Goal: Check status: Check status

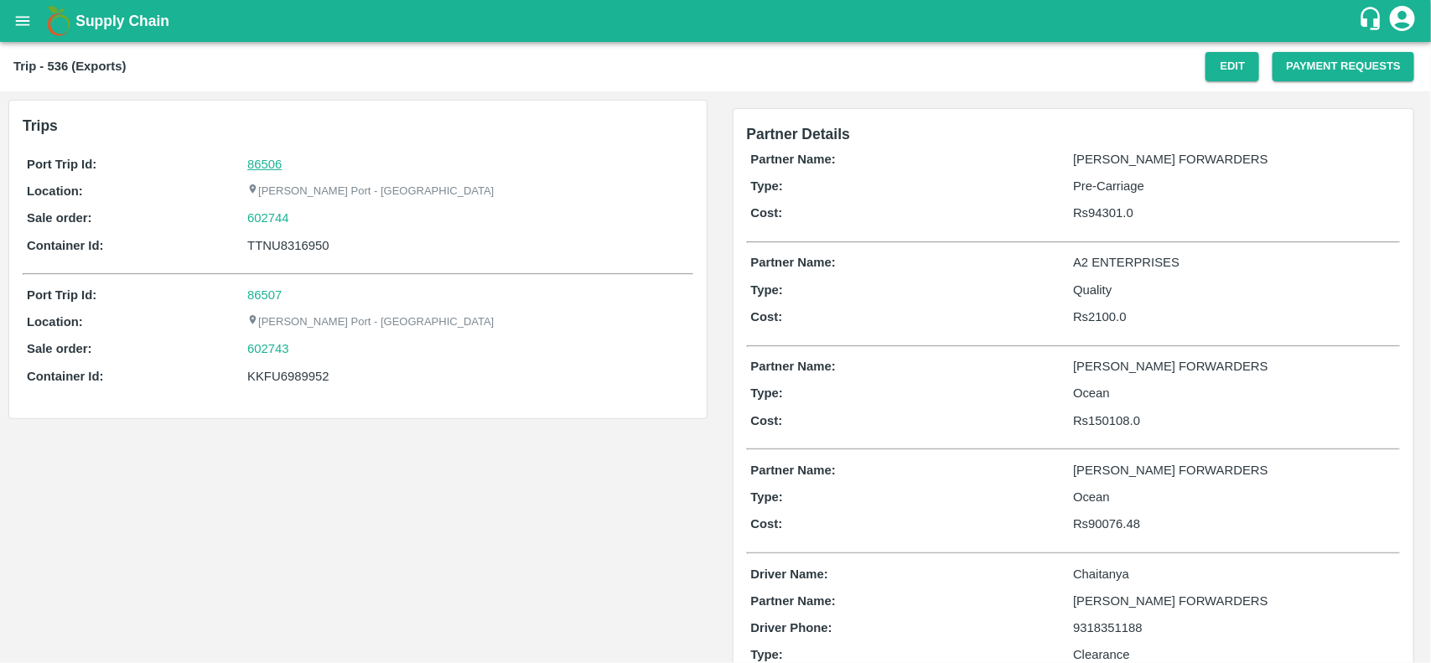
click at [267, 169] on link "86506" at bounding box center [264, 164] width 34 height 13
click at [299, 222] on div "602744" at bounding box center [467, 218] width 441 height 18
copy link "602744"
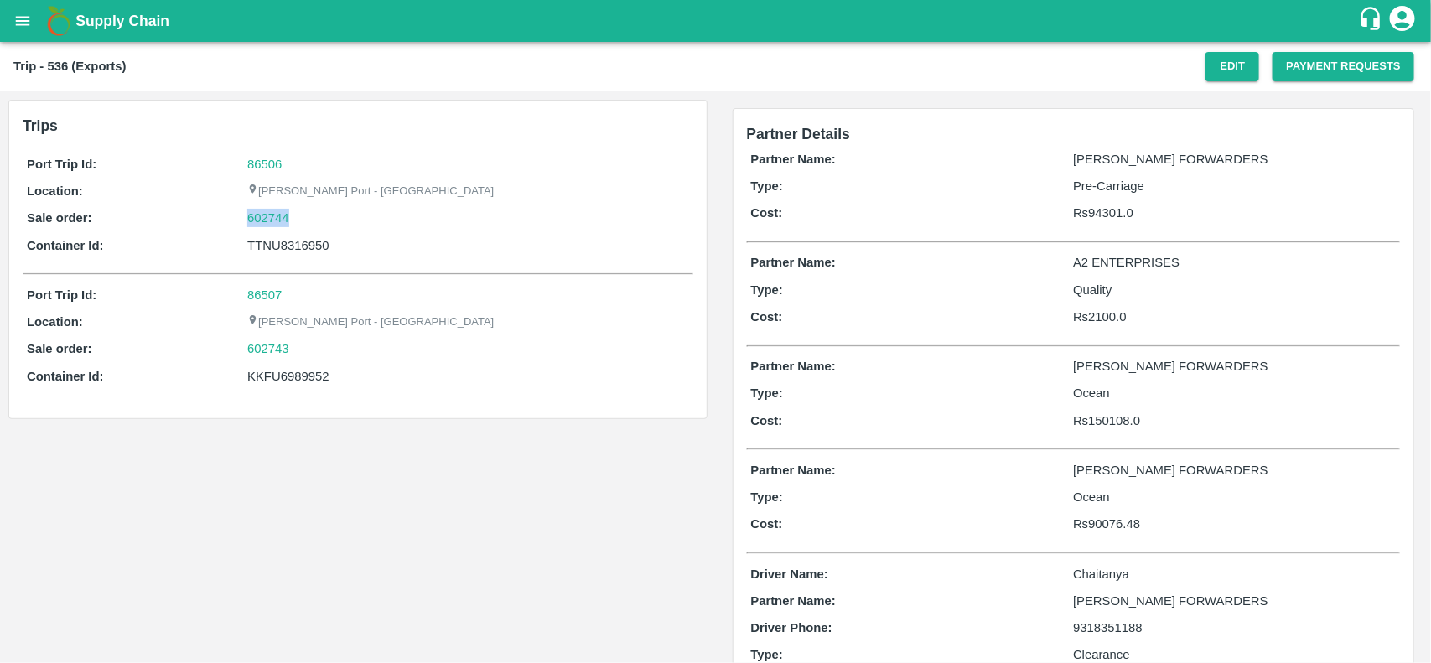
click at [299, 222] on div "602744" at bounding box center [467, 218] width 441 height 18
click at [279, 223] on link "602744" at bounding box center [268, 218] width 42 height 18
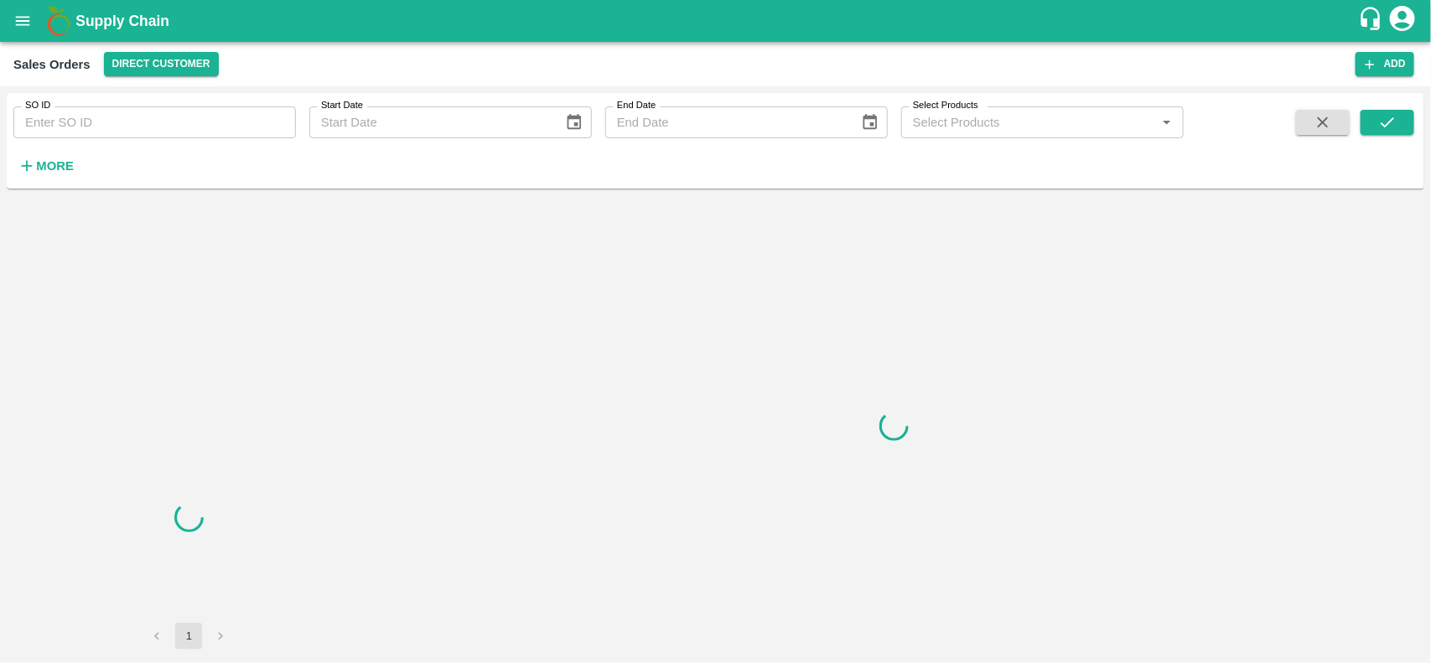
click at [145, 130] on input "SO ID" at bounding box center [154, 122] width 282 height 32
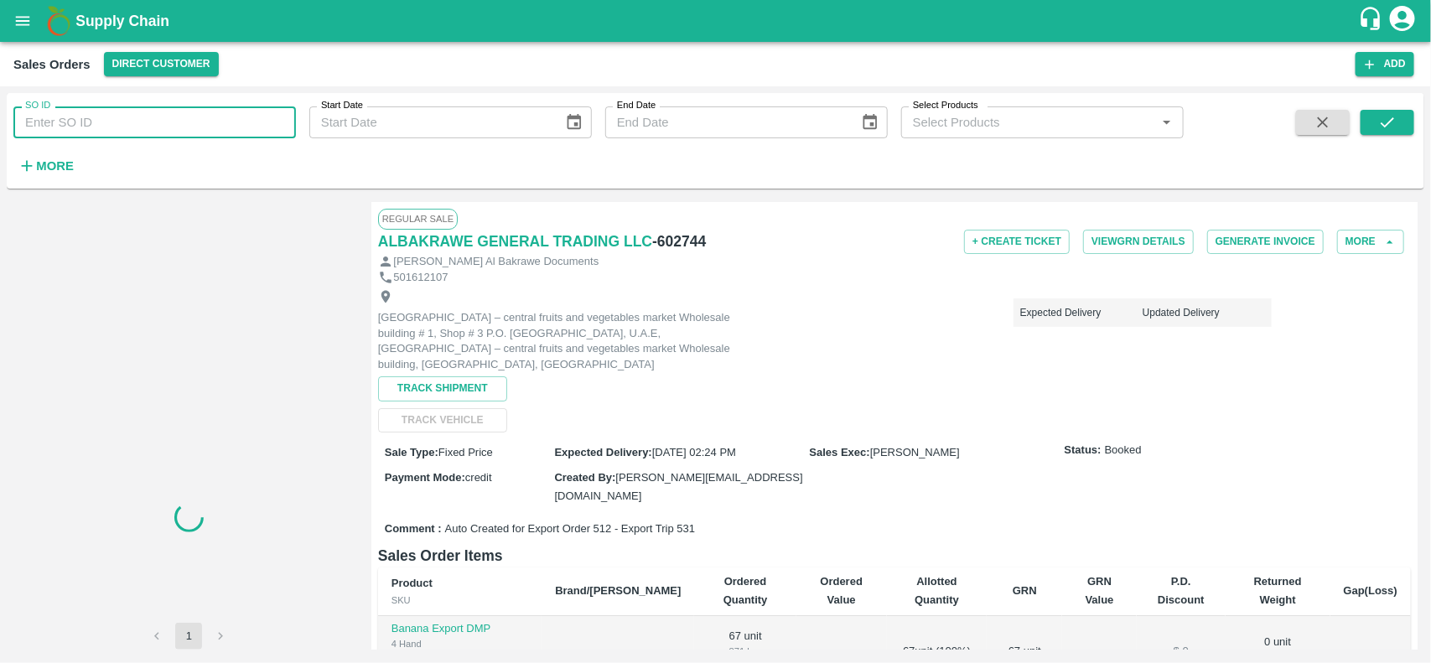
click at [145, 130] on input "SO ID" at bounding box center [154, 122] width 282 height 32
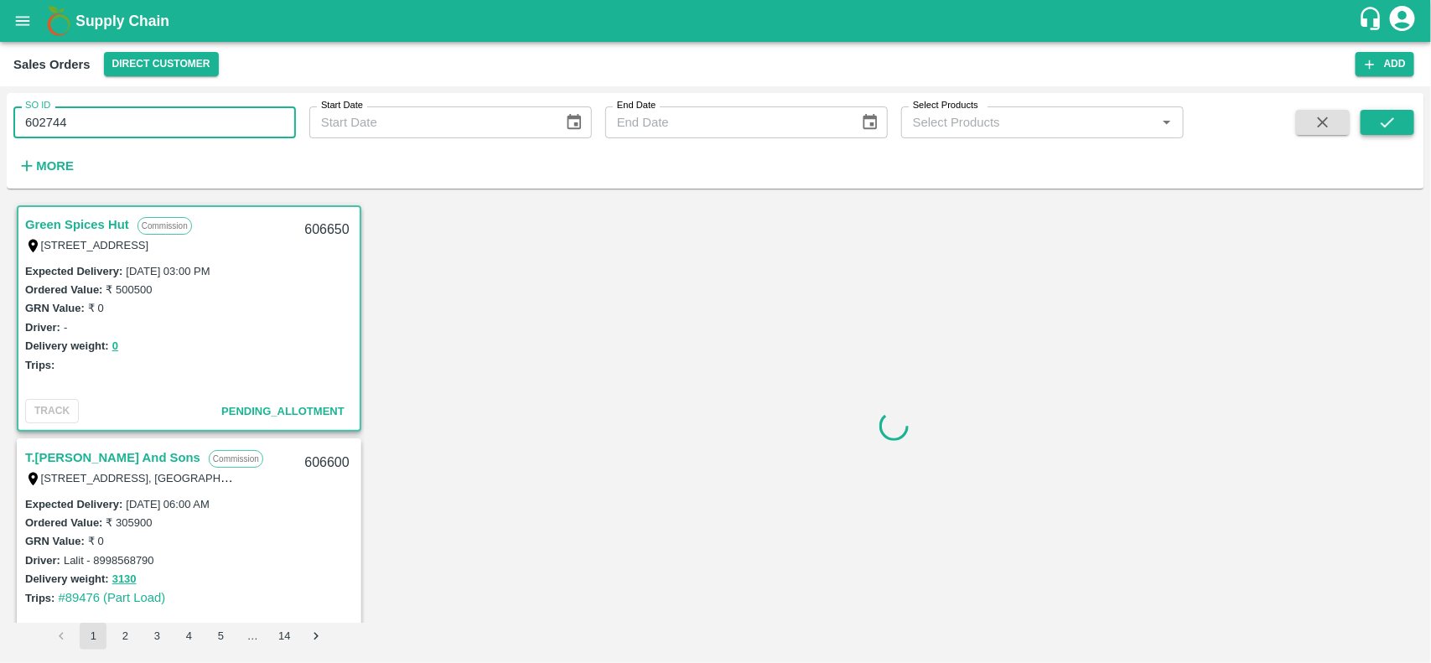
type input "602744"
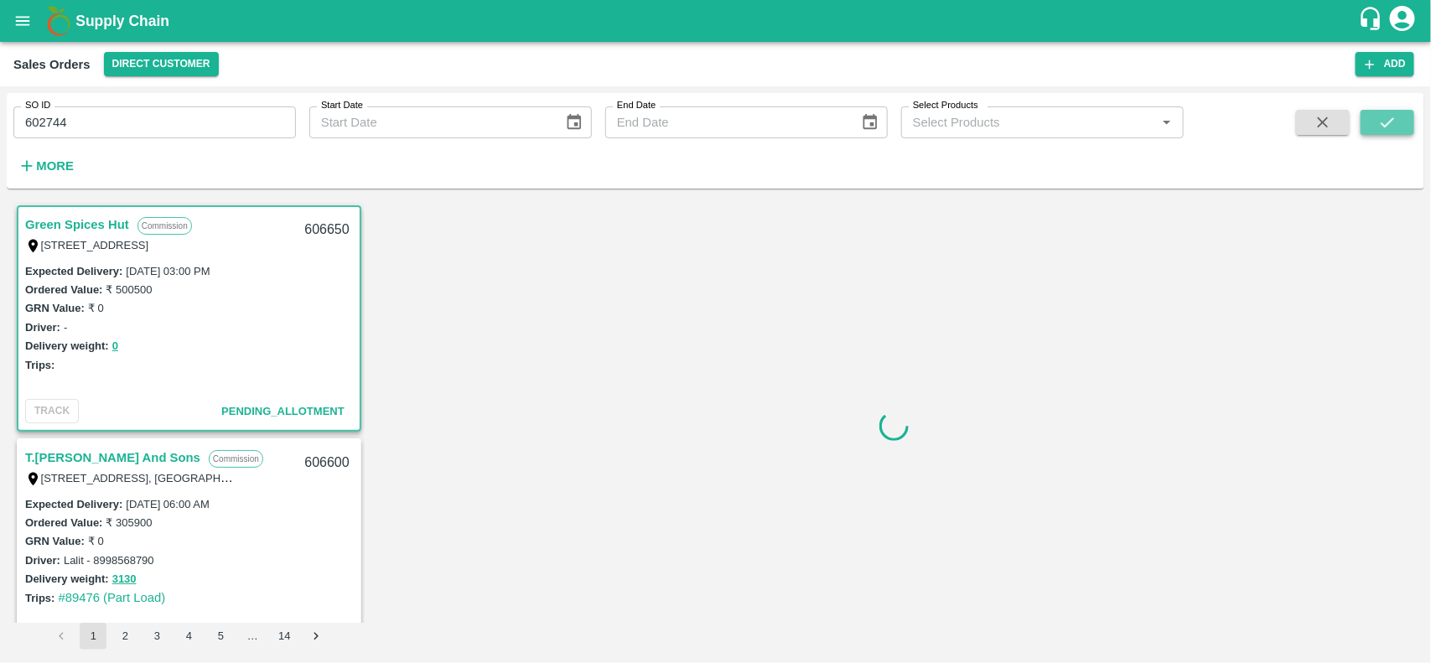
click at [1391, 113] on icon "submit" at bounding box center [1387, 122] width 18 height 18
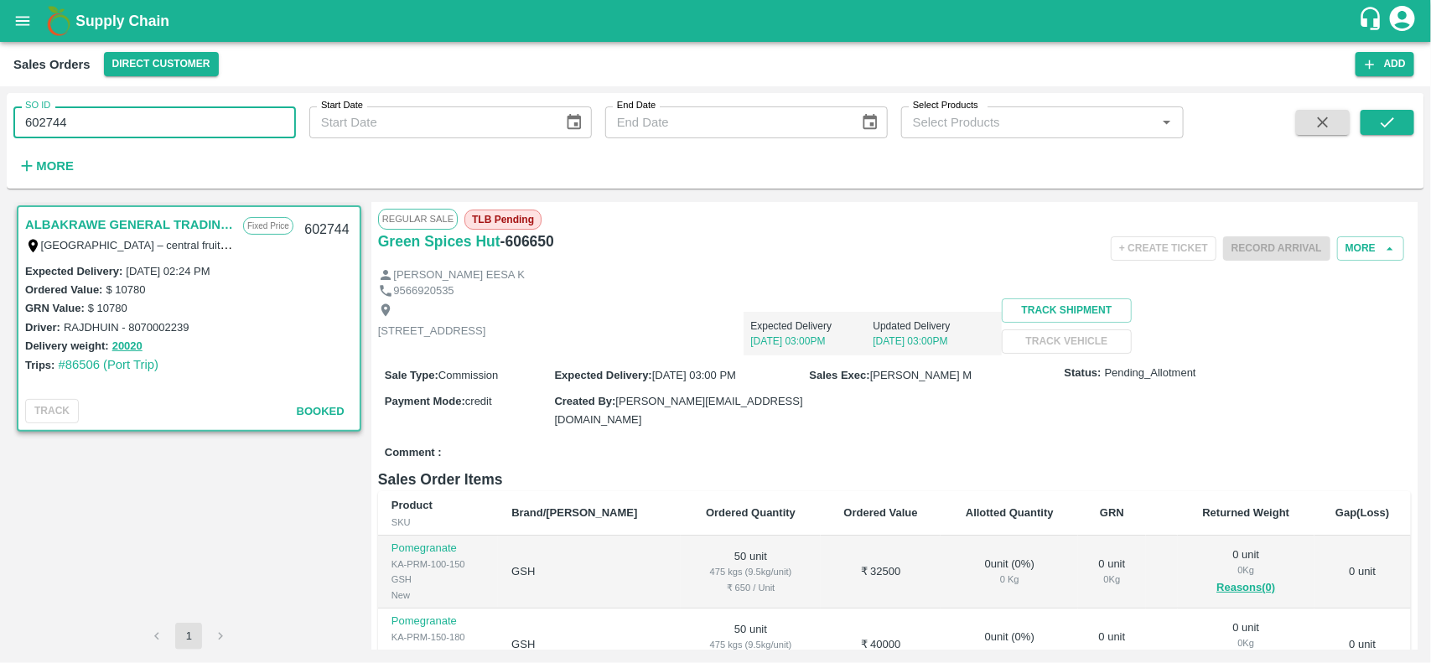
click at [80, 128] on input "602744" at bounding box center [154, 122] width 282 height 32
type input "602744"
paste input "text"
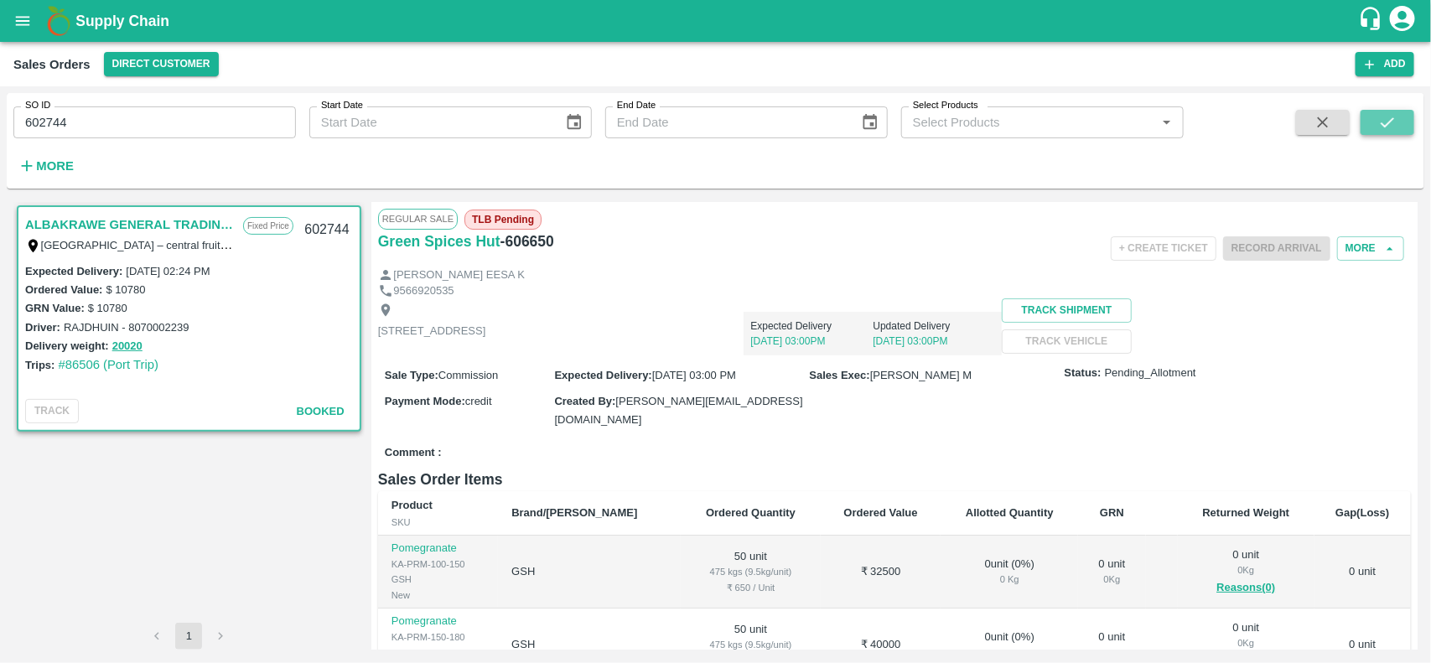
click at [1390, 130] on icon "submit" at bounding box center [1387, 122] width 18 height 18
click at [123, 117] on input "602744" at bounding box center [154, 122] width 282 height 32
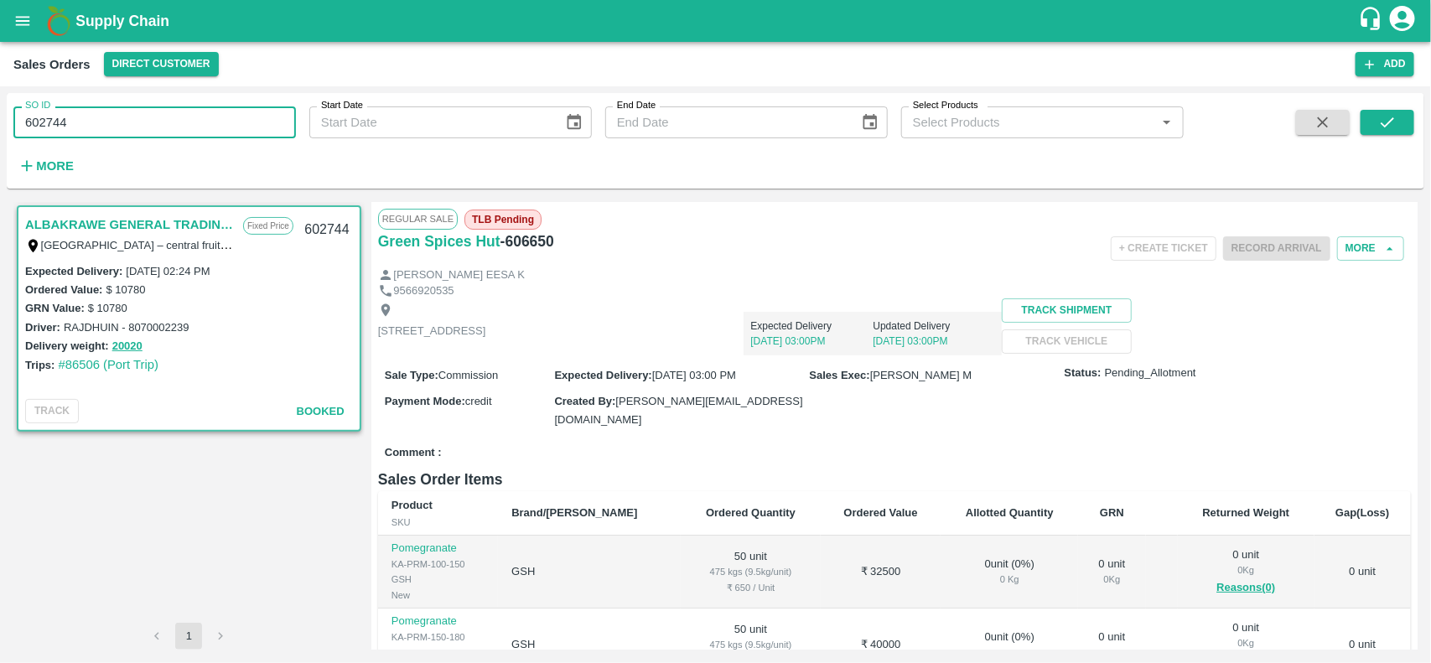
click at [123, 117] on input "602744" at bounding box center [154, 122] width 282 height 32
type input "602744"
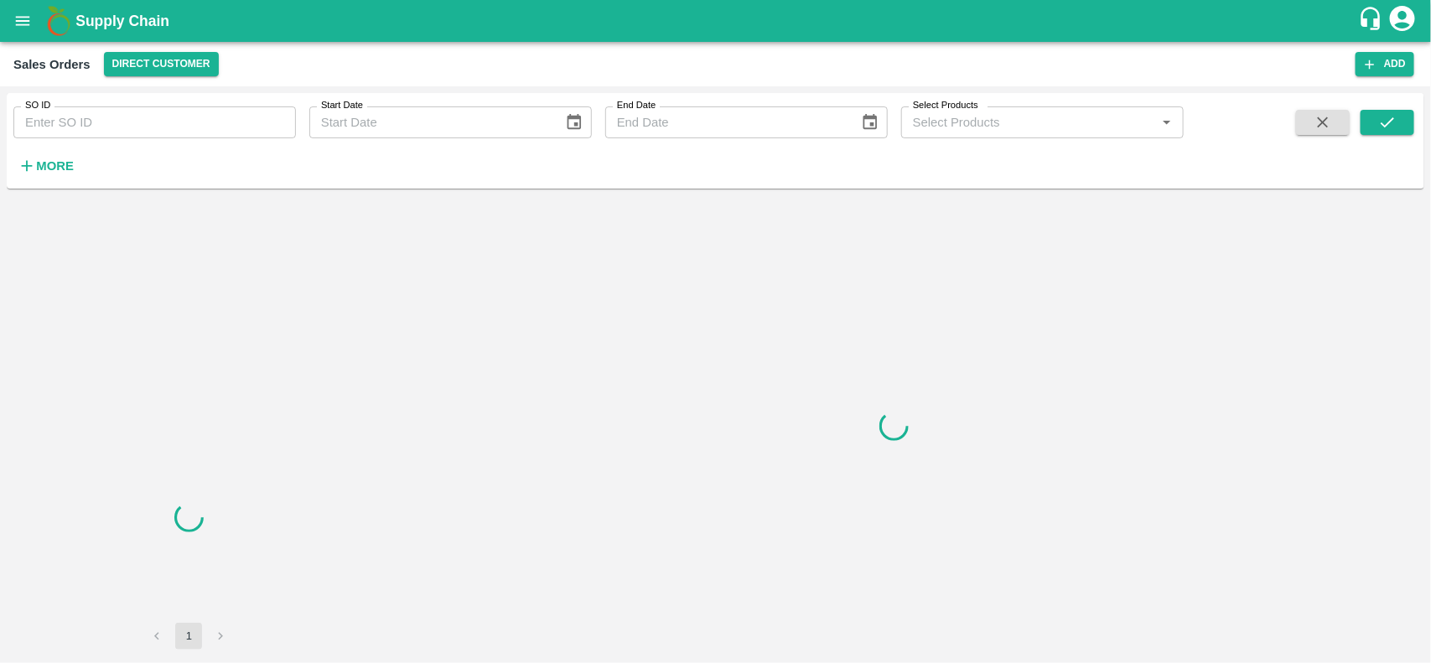
click at [166, 130] on input "SO ID" at bounding box center [154, 122] width 282 height 32
paste input "602744"
click at [166, 130] on input "SO ID" at bounding box center [154, 122] width 282 height 32
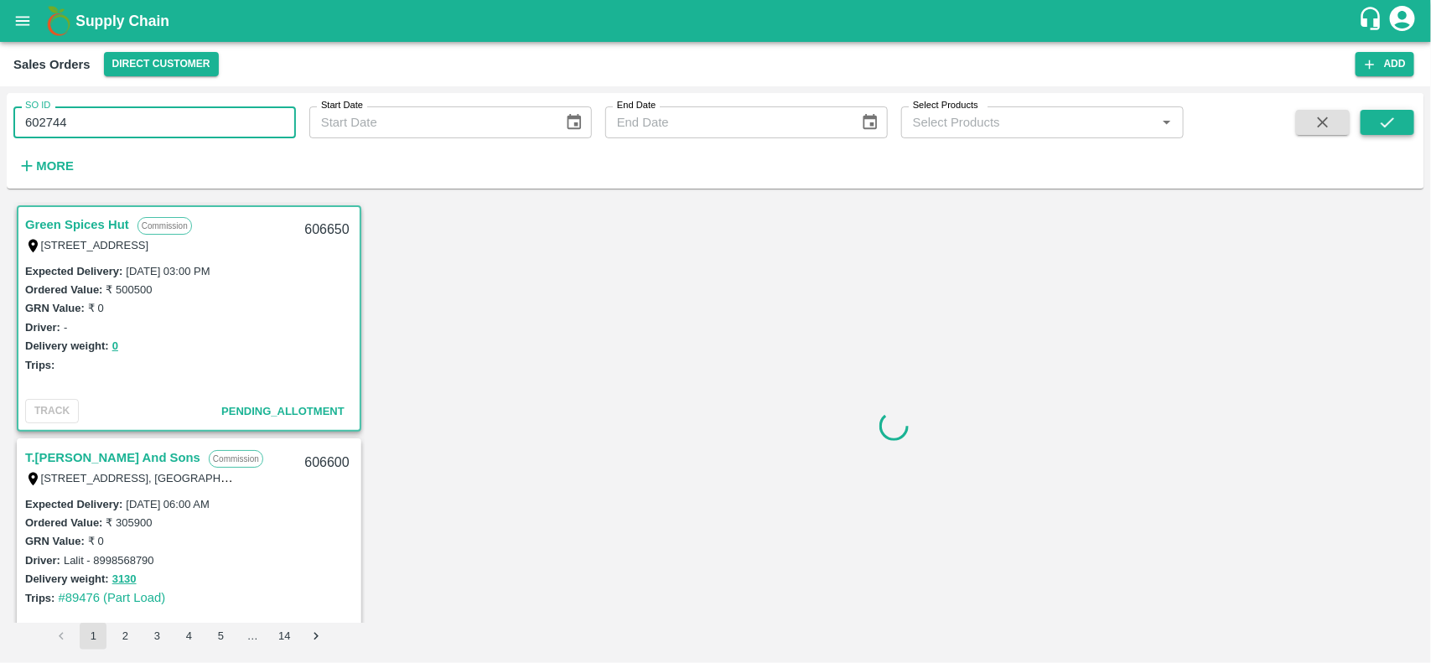
type input "602744"
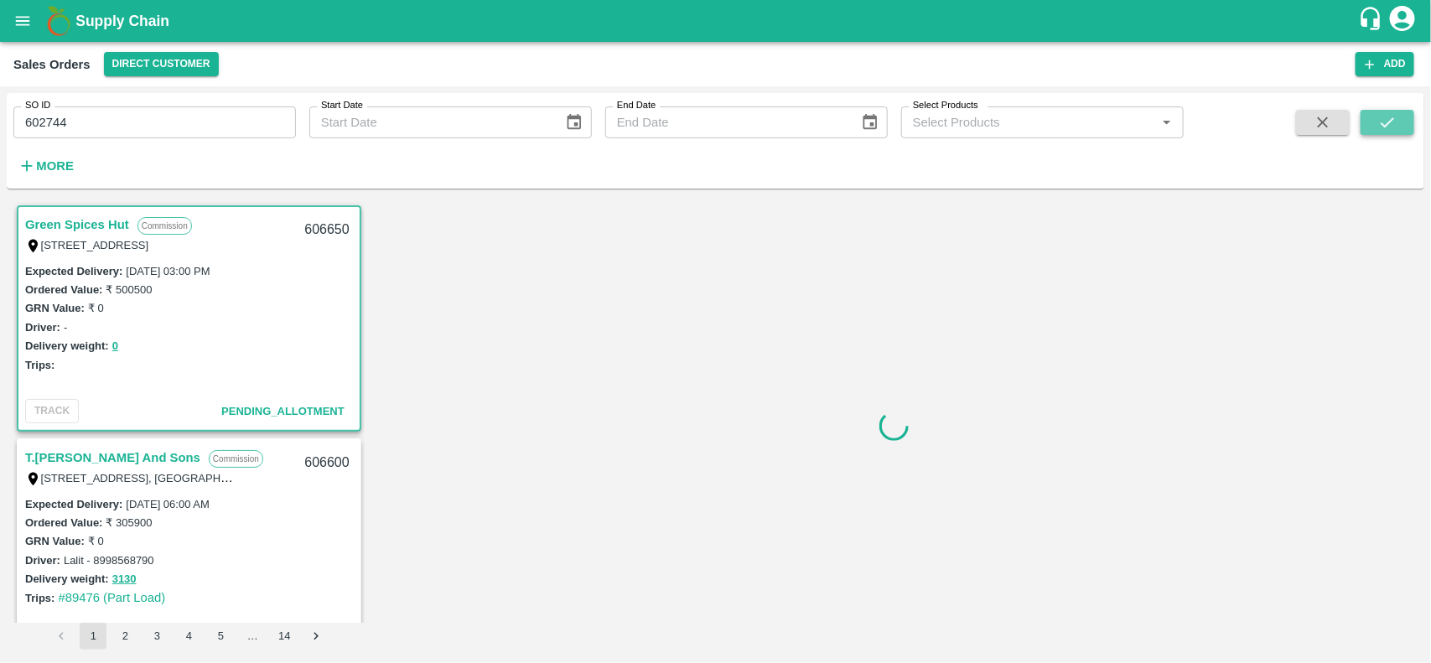
click at [1378, 122] on icon "submit" at bounding box center [1387, 122] width 18 height 18
